Goal: Obtain resource: Download file/media

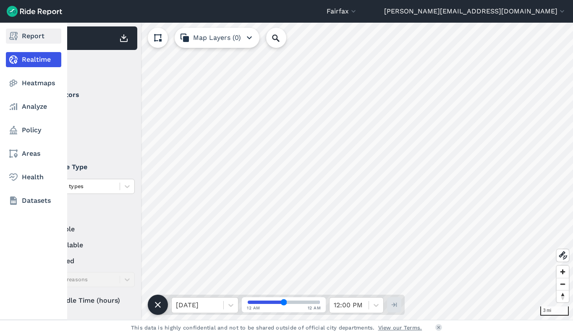
click at [31, 38] on link "Report" at bounding box center [33, 36] width 55 height 15
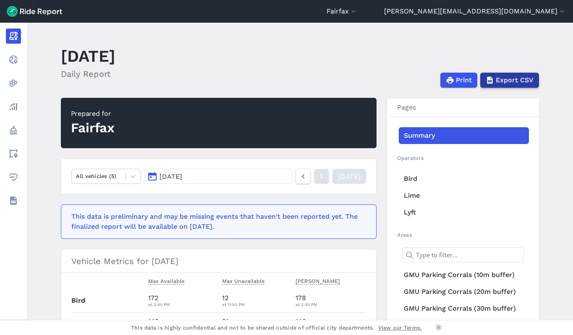
click at [518, 84] on span "Export CSV" at bounding box center [515, 80] width 38 height 10
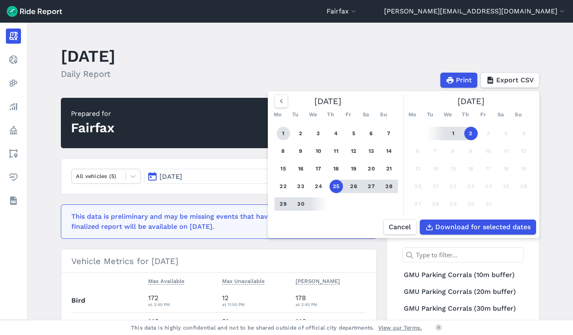
click at [283, 132] on button "1" at bounding box center [283, 133] width 13 height 13
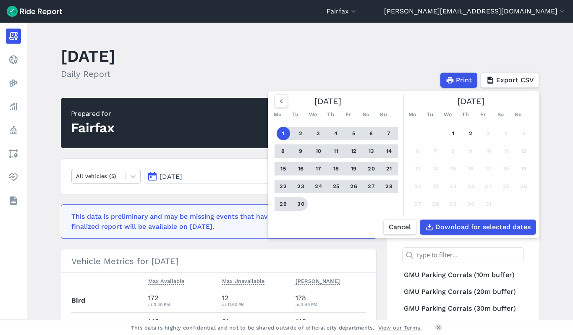
click at [304, 204] on button "30" at bounding box center [300, 203] width 13 height 13
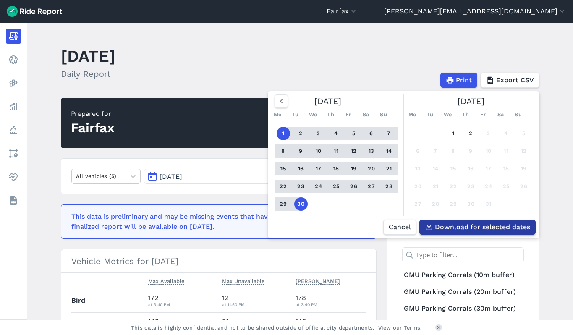
click at [486, 224] on span "Download for selected dates" at bounding box center [482, 227] width 95 height 10
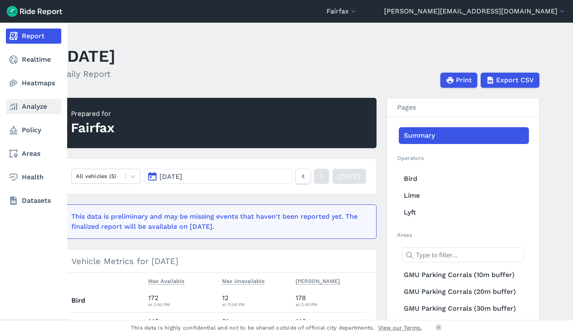
click at [32, 105] on link "Analyze" at bounding box center [33, 106] width 55 height 15
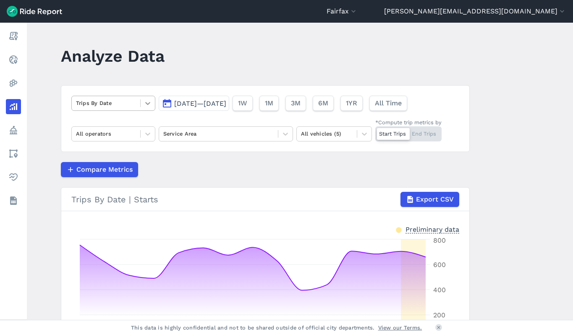
click at [149, 107] on icon at bounding box center [148, 103] width 8 height 8
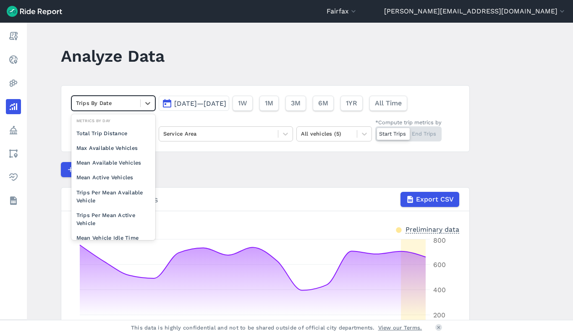
scroll to position [73, 0]
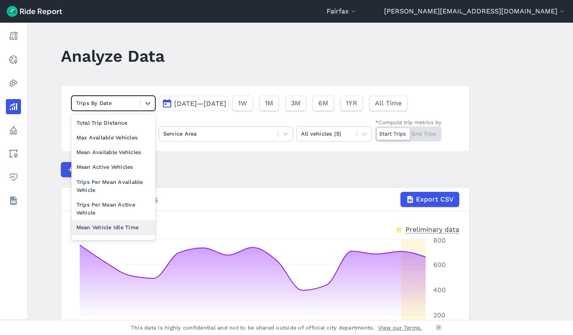
click at [113, 221] on div "Mean Vehicle Idle Time" at bounding box center [113, 227] width 84 height 15
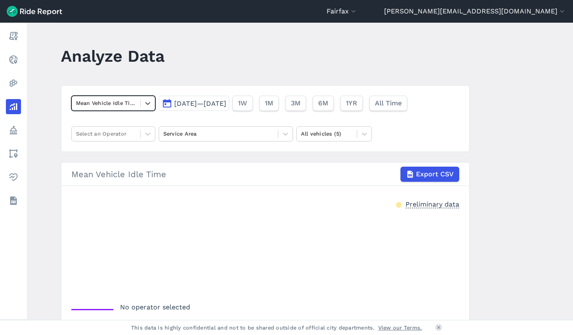
click at [226, 103] on span "[DATE]—[DATE]" at bounding box center [200, 103] width 52 height 8
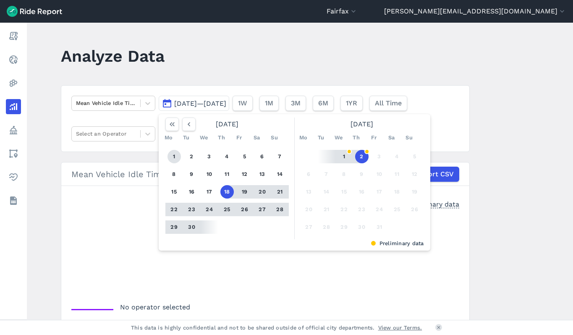
click at [170, 153] on button "1" at bounding box center [173, 156] width 13 height 13
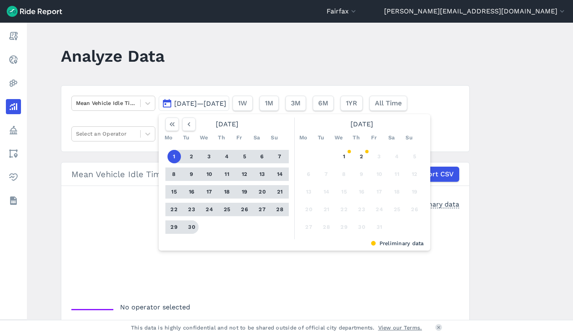
click at [192, 223] on button "30" at bounding box center [191, 226] width 13 height 13
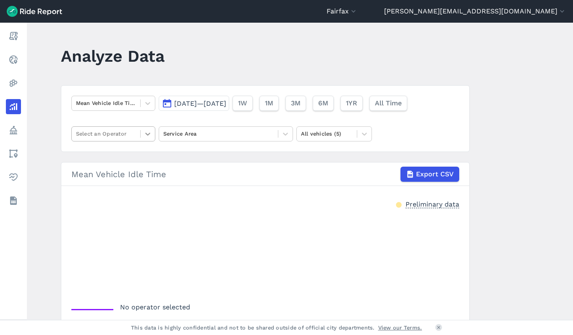
click at [150, 131] on icon at bounding box center [148, 134] width 8 height 8
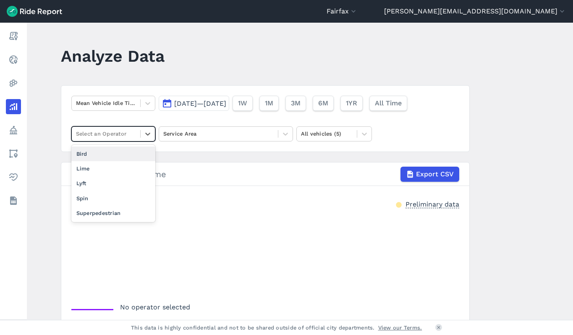
click at [89, 151] on div "Bird" at bounding box center [113, 153] width 84 height 15
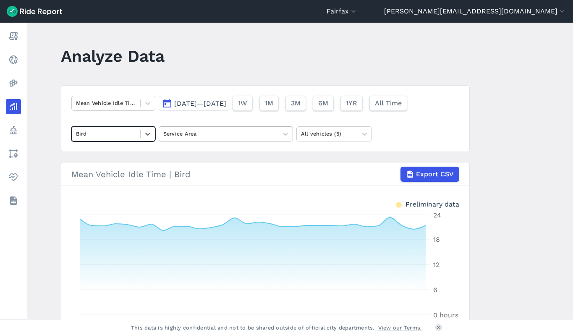
click at [188, 132] on div at bounding box center [218, 134] width 110 height 10
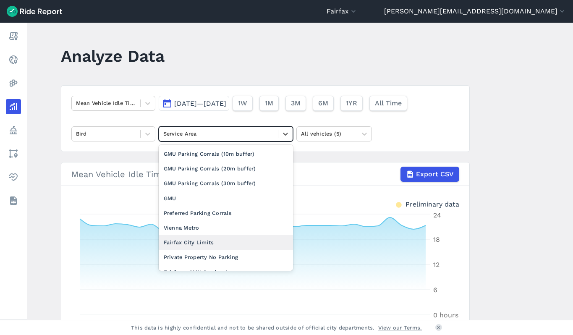
click at [184, 240] on div "Fairfax City Limits" at bounding box center [226, 242] width 134 height 15
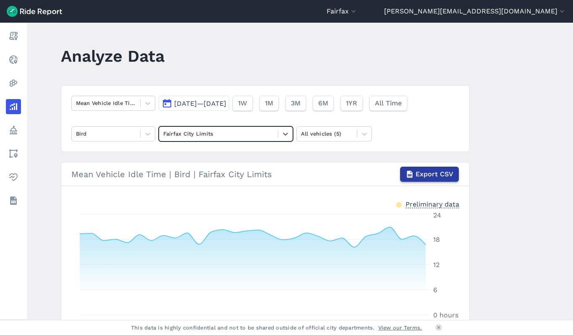
click at [434, 173] on span "Export CSV" at bounding box center [434, 174] width 38 height 10
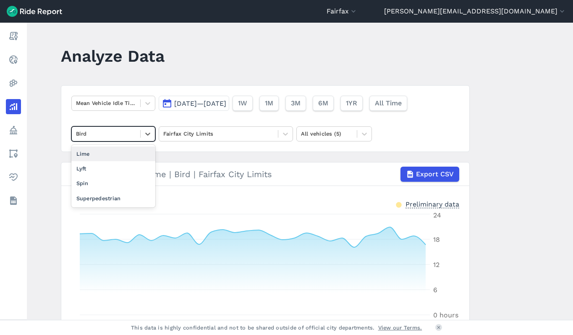
click at [125, 136] on div at bounding box center [106, 134] width 60 height 10
click at [99, 154] on div "Lime" at bounding box center [113, 153] width 84 height 15
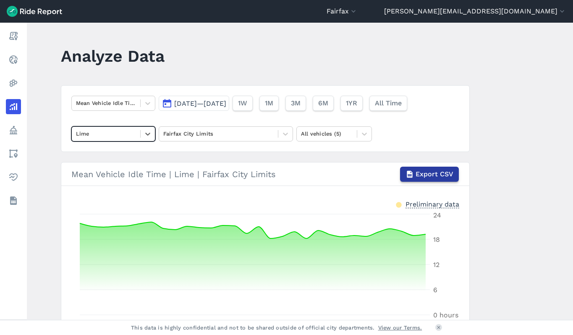
click at [426, 172] on span "Export CSV" at bounding box center [434, 174] width 38 height 10
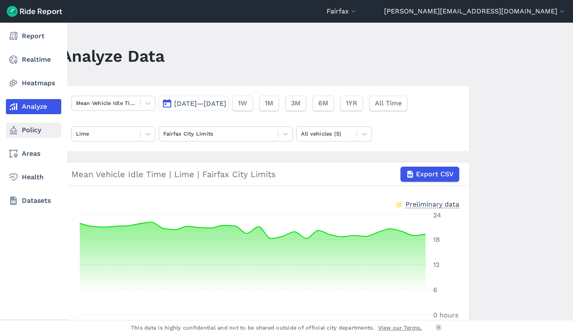
click at [38, 126] on link "Policy" at bounding box center [33, 130] width 55 height 15
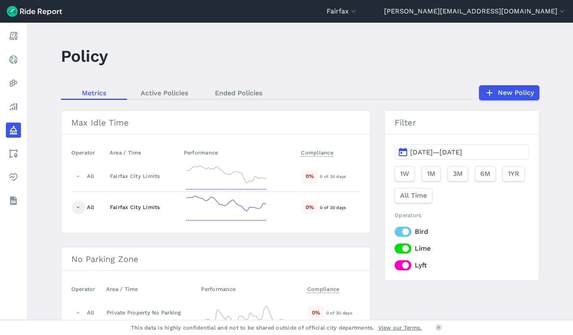
click at [73, 209] on div at bounding box center [78, 207] width 13 height 13
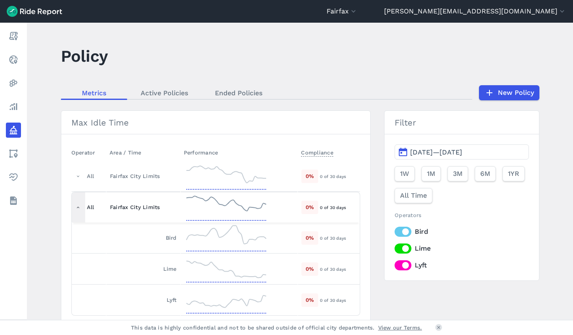
click at [73, 209] on div at bounding box center [78, 207] width 13 height 30
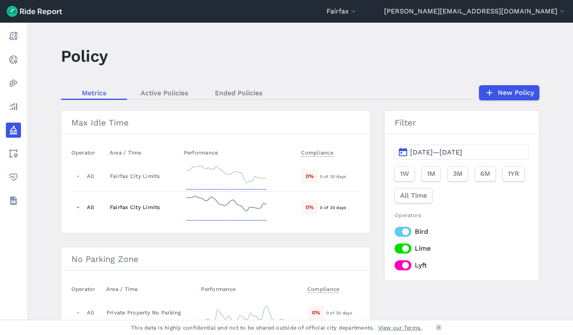
click at [197, 211] on icon at bounding box center [226, 207] width 84 height 30
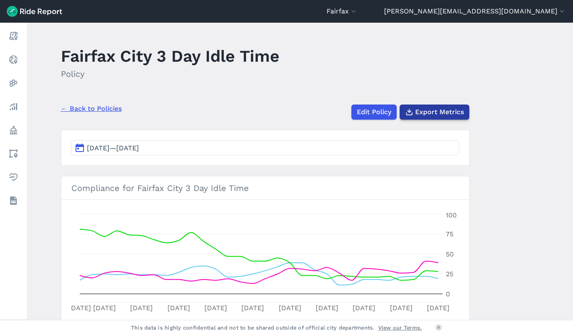
click at [438, 109] on span "Export Metrics" at bounding box center [439, 112] width 49 height 10
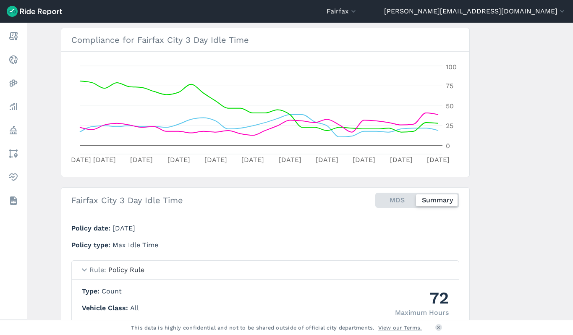
scroll to position [168, 0]
